Goal: Information Seeking & Learning: Learn about a topic

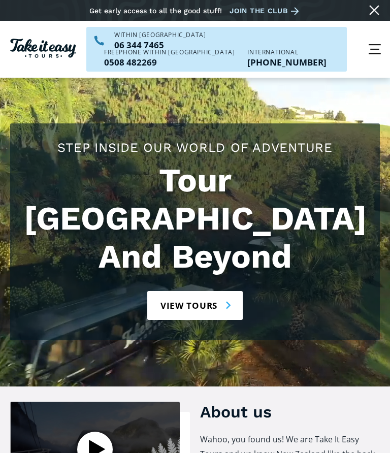
click at [226, 291] on link "View tours" at bounding box center [195, 305] width 96 height 29
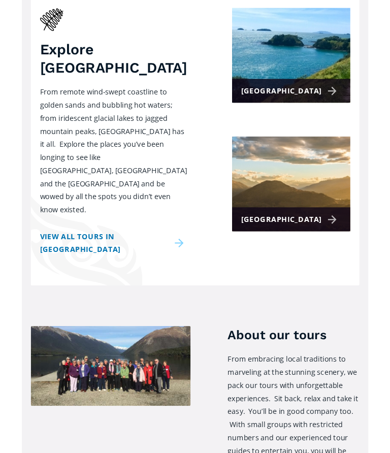
scroll to position [99, 0]
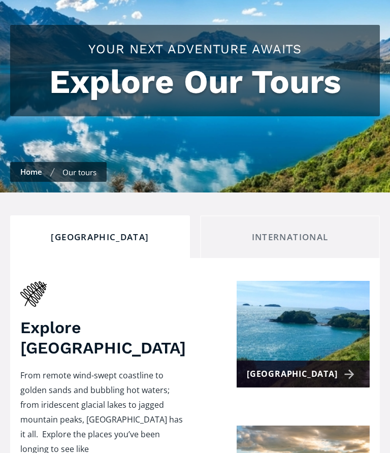
click at [297, 367] on div "[GEOGRAPHIC_DATA]" at bounding box center [302, 374] width 111 height 15
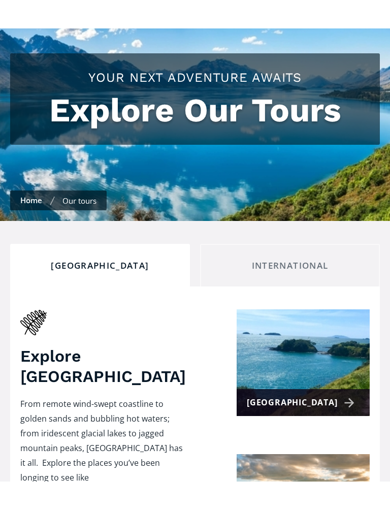
scroll to position [191, 0]
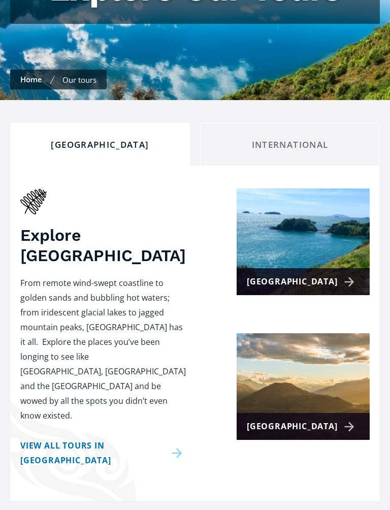
click at [289, 434] on div "[GEOGRAPHIC_DATA]" at bounding box center [302, 426] width 111 height 15
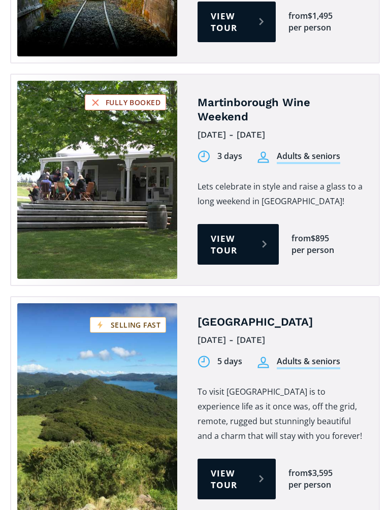
scroll to position [1329, 0]
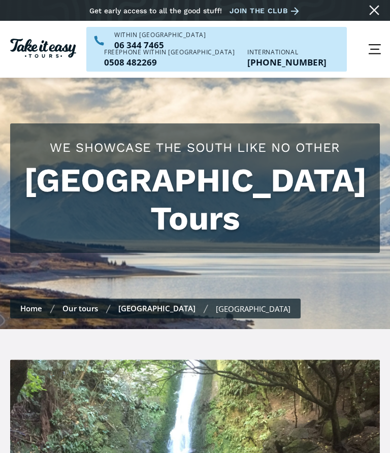
click at [81, 303] on link "Our tours" at bounding box center [80, 308] width 36 height 10
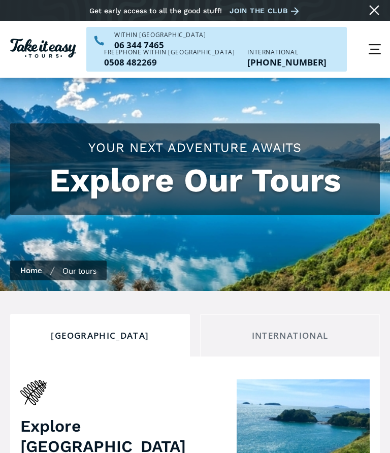
click at [279, 330] on div "International" at bounding box center [290, 335] width 163 height 11
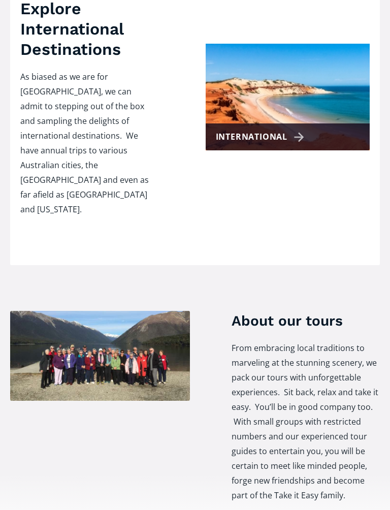
scroll to position [754, 0]
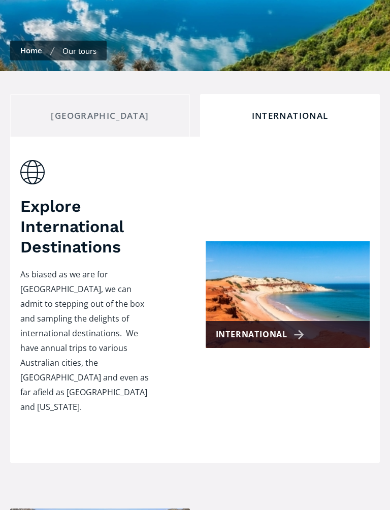
click at [302, 328] on div "International" at bounding box center [262, 335] width 92 height 15
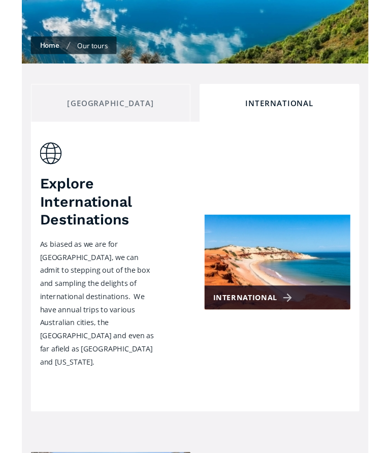
scroll to position [0, 0]
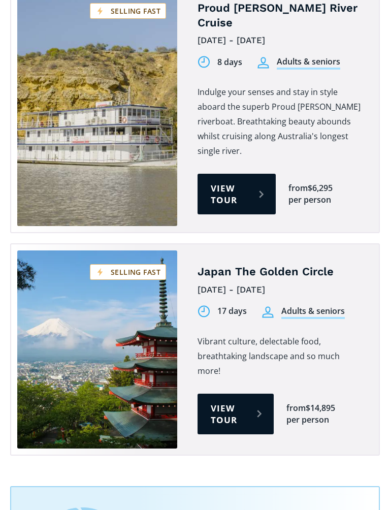
scroll to position [847, 0]
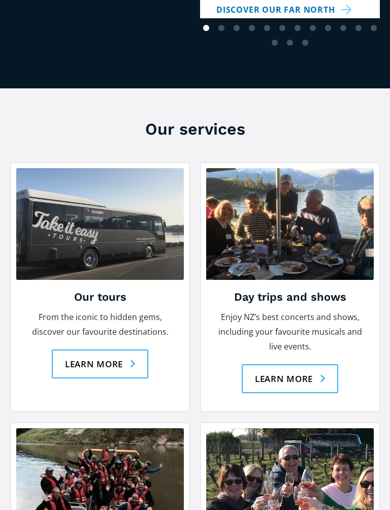
scroll to position [1081, 0]
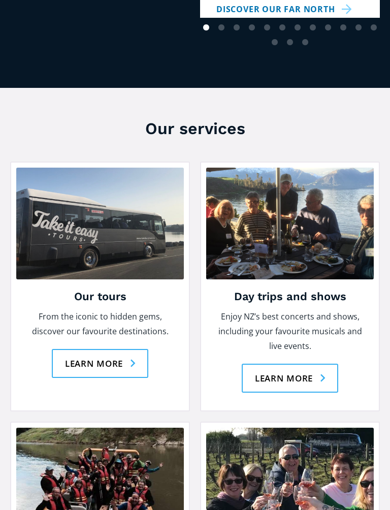
click at [312, 364] on link "Learn more" at bounding box center [290, 378] width 97 height 29
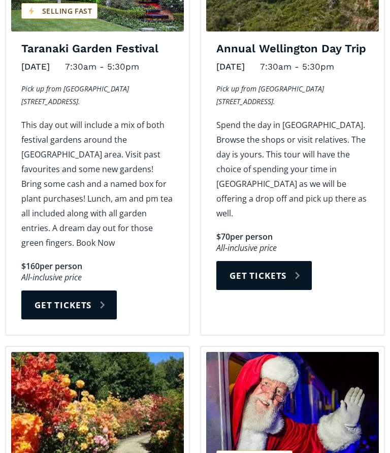
scroll to position [1605, 0]
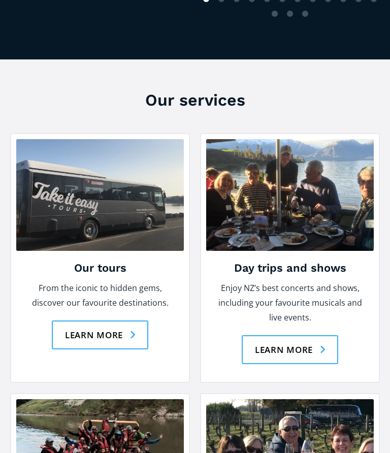
scroll to position [1109, 0]
click at [125, 321] on link "Learn more" at bounding box center [100, 335] width 97 height 29
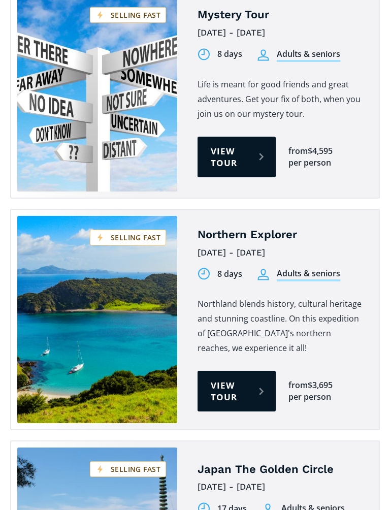
scroll to position [2909, 0]
